Goal: Information Seeking & Learning: Learn about a topic

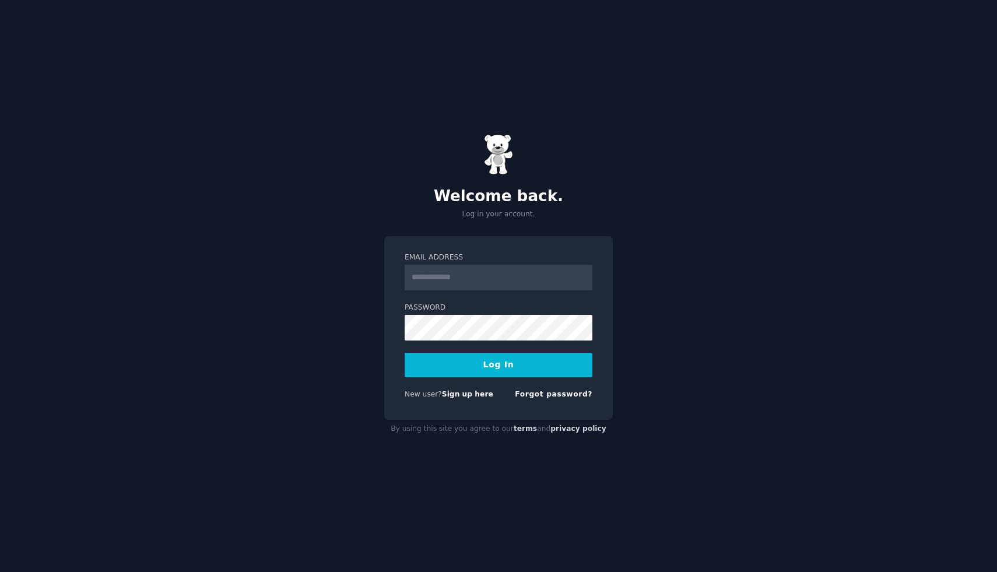
click at [496, 277] on input "Email Address" at bounding box center [499, 278] width 188 height 26
drag, startPoint x: 740, startPoint y: 308, endPoint x: 700, endPoint y: 380, distance: 82.0
click at [740, 310] on div "Welcome back. Log in your account. Email Address Password Log In New user? Sign…" at bounding box center [498, 286] width 997 height 572
type input "**********"
click at [539, 362] on button "Log In" at bounding box center [499, 365] width 188 height 24
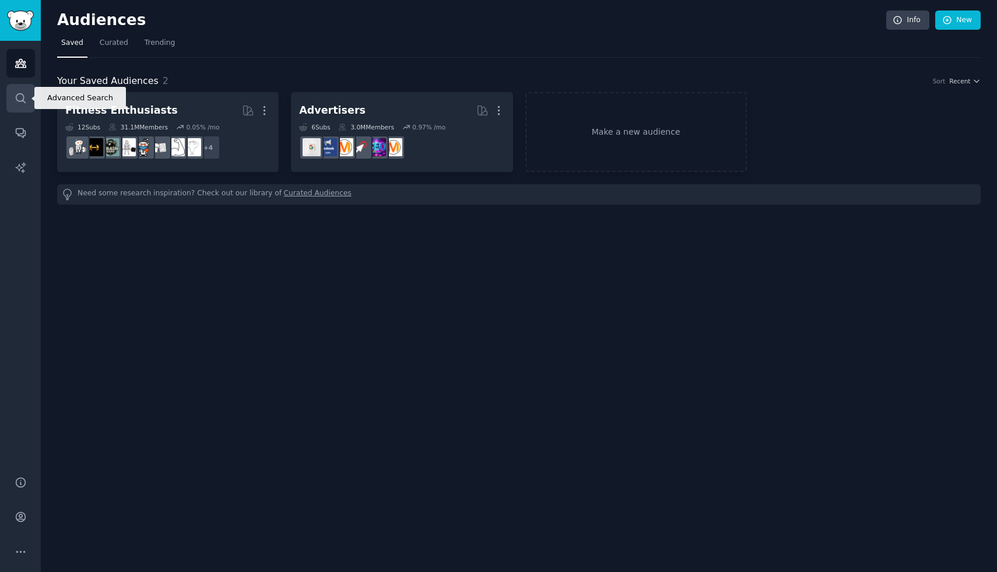
click at [26, 96] on icon "Sidebar" at bounding box center [21, 98] width 12 height 12
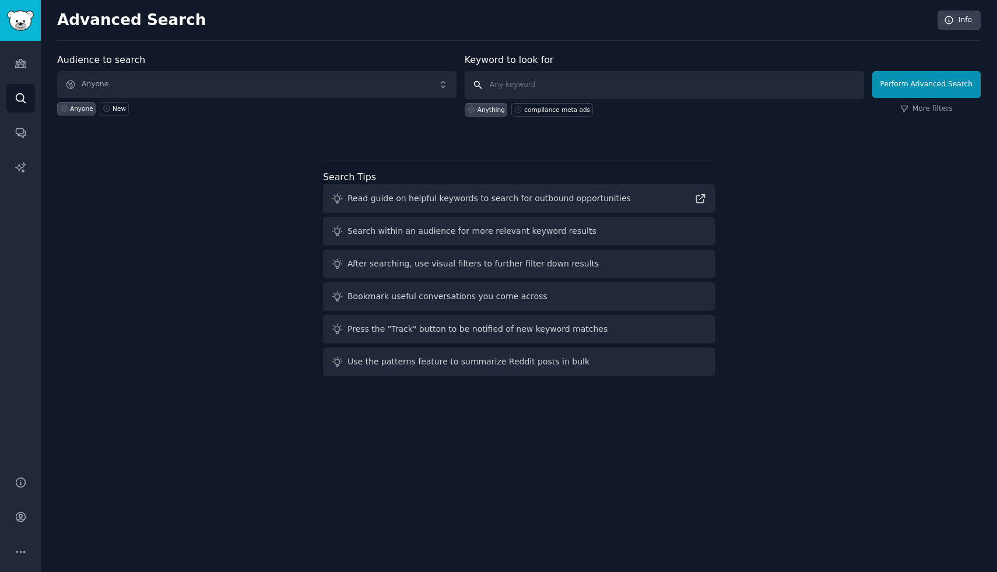
click at [561, 81] on input "text" at bounding box center [665, 85] width 400 height 28
click at [532, 86] on input "demenci" at bounding box center [665, 85] width 400 height 28
paste input "dementia"
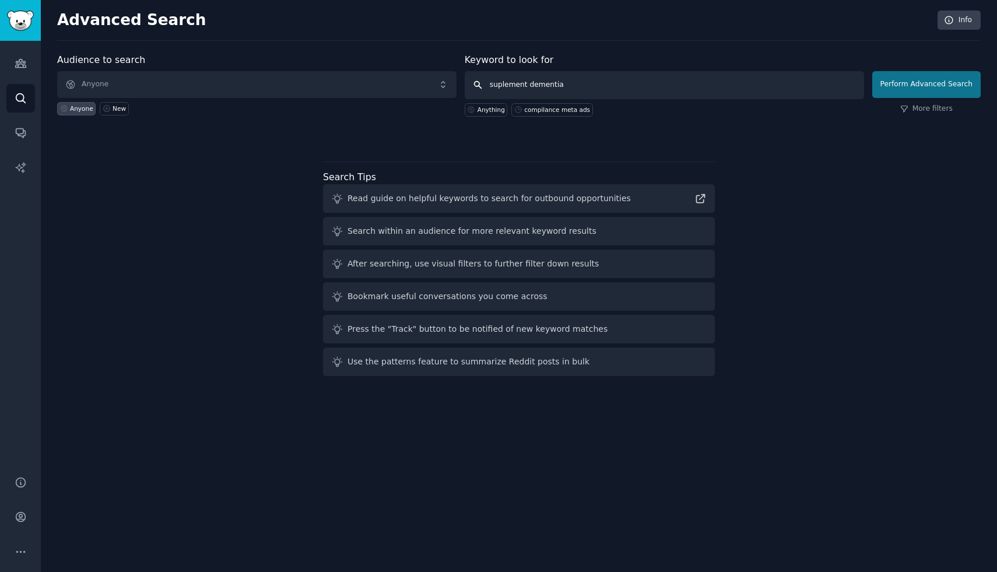
type input "suplement dementia"
click at [909, 83] on button "Perform Advanced Search" at bounding box center [927, 84] width 108 height 27
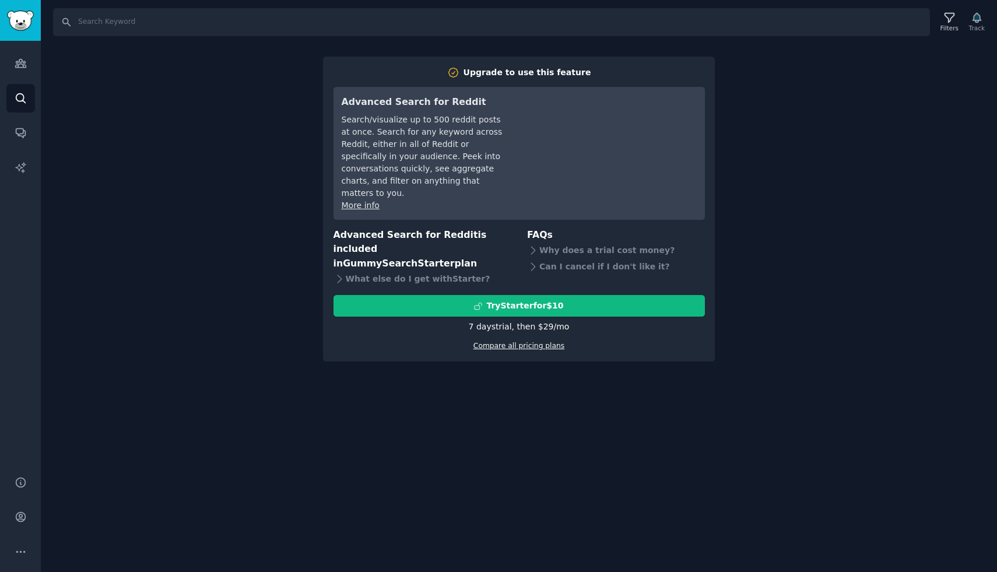
click at [548, 342] on link "Compare all pricing plans" at bounding box center [519, 346] width 91 height 8
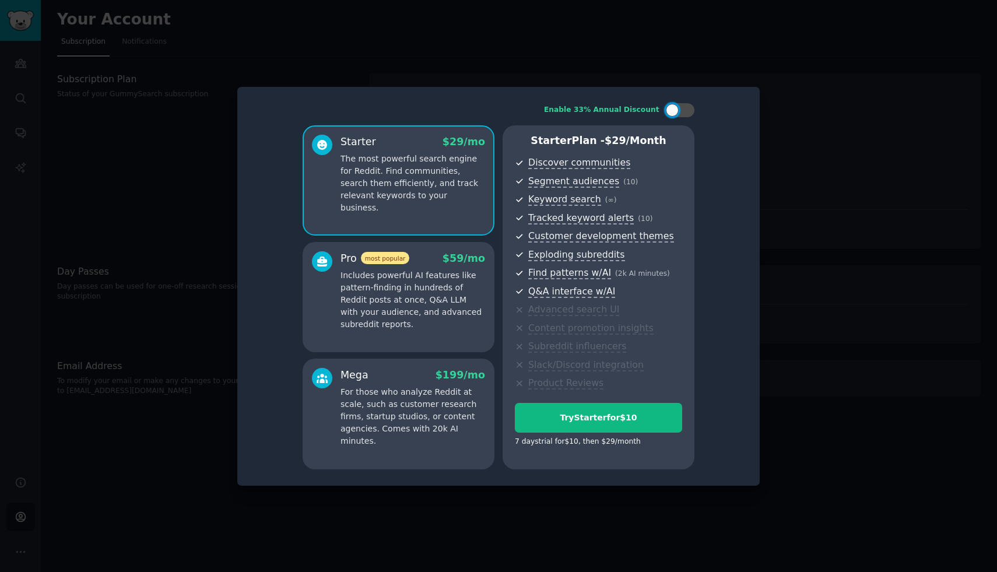
drag, startPoint x: 824, startPoint y: 337, endPoint x: 811, endPoint y: 364, distance: 29.7
click at [823, 337] on div at bounding box center [498, 286] width 997 height 572
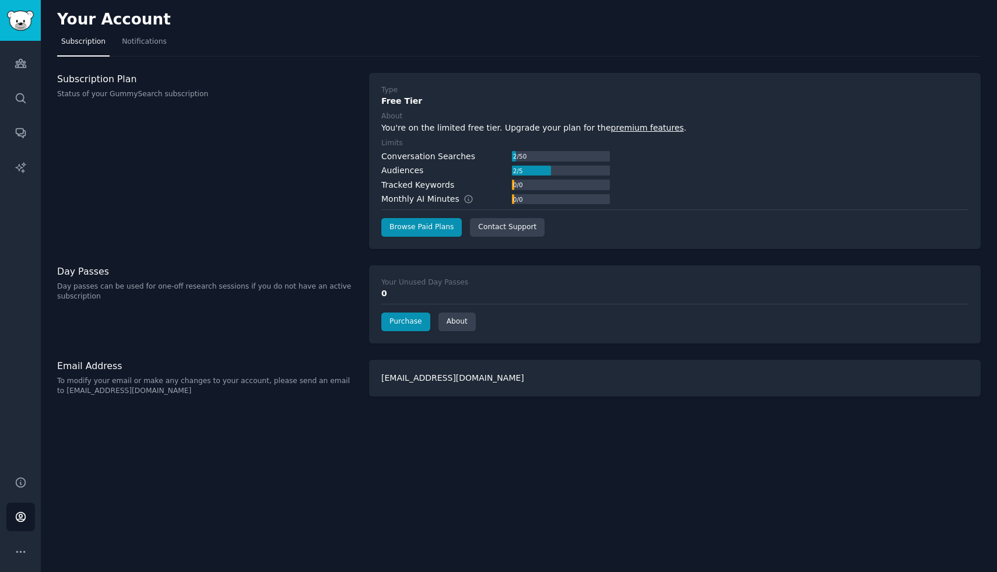
click at [248, 138] on div "Subscription Plan Status of your GummySearch subscription" at bounding box center [207, 161] width 300 height 176
click at [15, 63] on icon "Sidebar" at bounding box center [21, 63] width 12 height 12
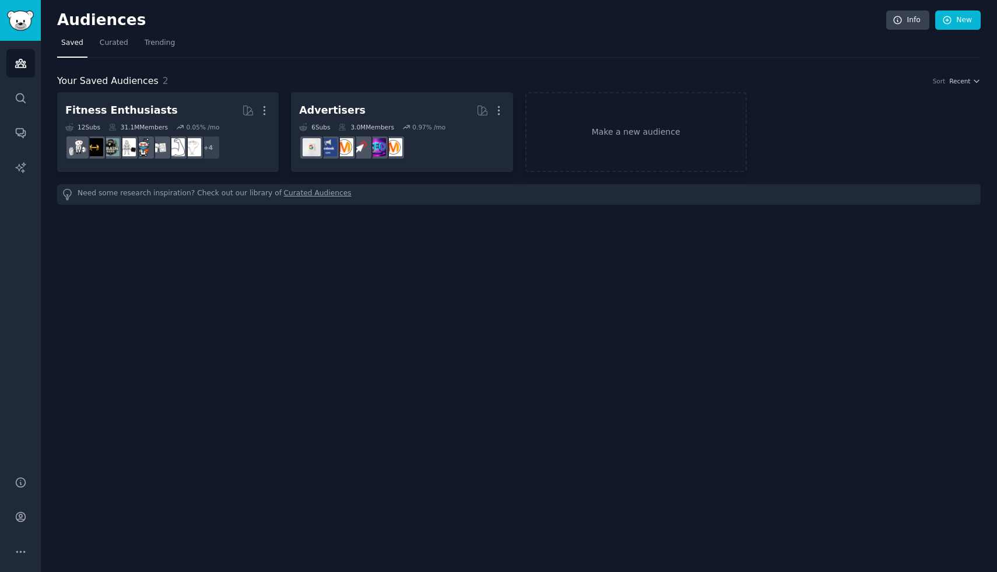
click at [239, 227] on div "Audiences Info New Saved Curated Trending Your Saved Audiences 2 Sort Recent Fi…" at bounding box center [519, 286] width 957 height 572
click at [118, 22] on h2 "Audiences" at bounding box center [471, 20] width 829 height 19
click at [160, 39] on span "Trending" at bounding box center [160, 43] width 30 height 10
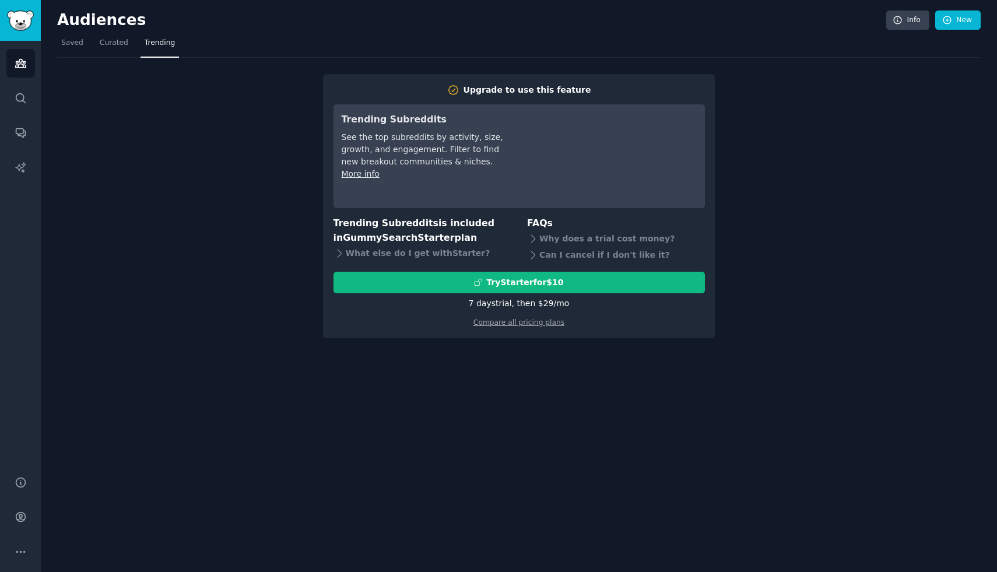
drag, startPoint x: 430, startPoint y: 314, endPoint x: 460, endPoint y: 307, distance: 30.6
click at [430, 314] on div "Compare all pricing plans" at bounding box center [520, 319] width 372 height 19
click at [223, 132] on div "Upgrade to use this feature Trending Subreddits See the top subreddits by activ…" at bounding box center [519, 198] width 924 height 281
